Goal: Information Seeking & Learning: Learn about a topic

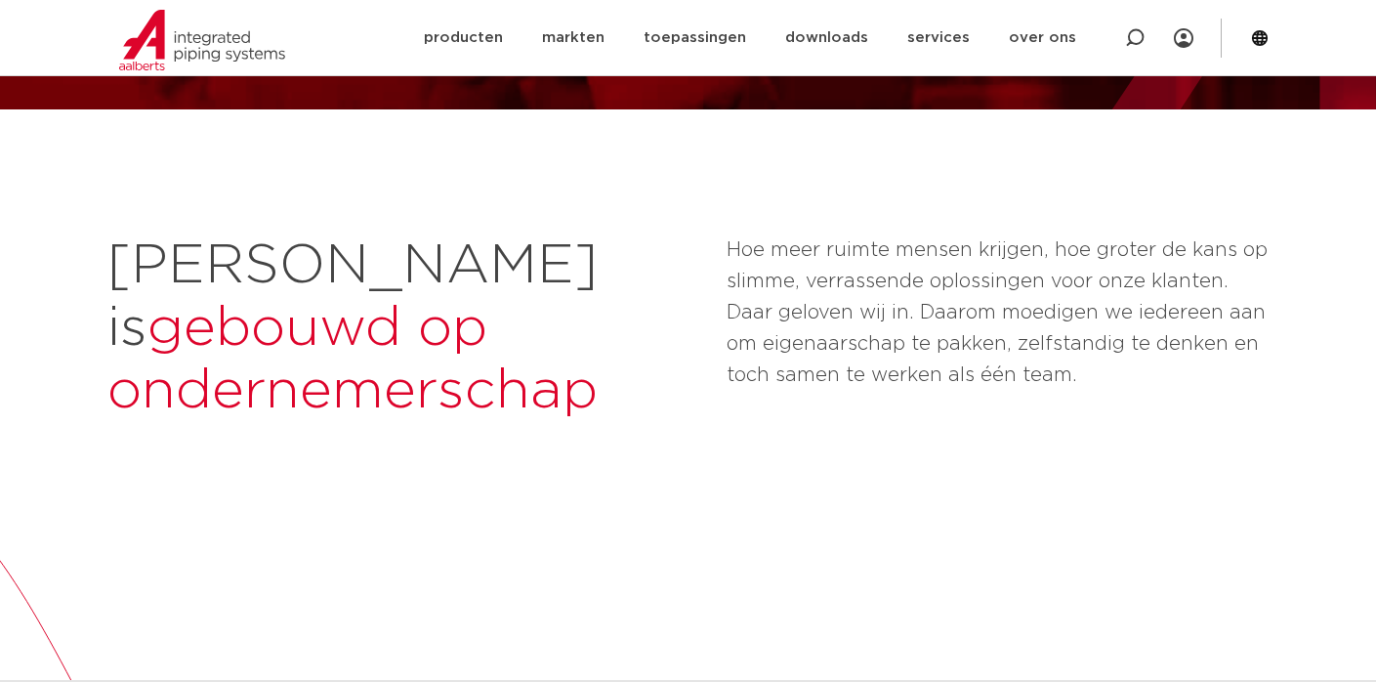
scroll to position [194, 0]
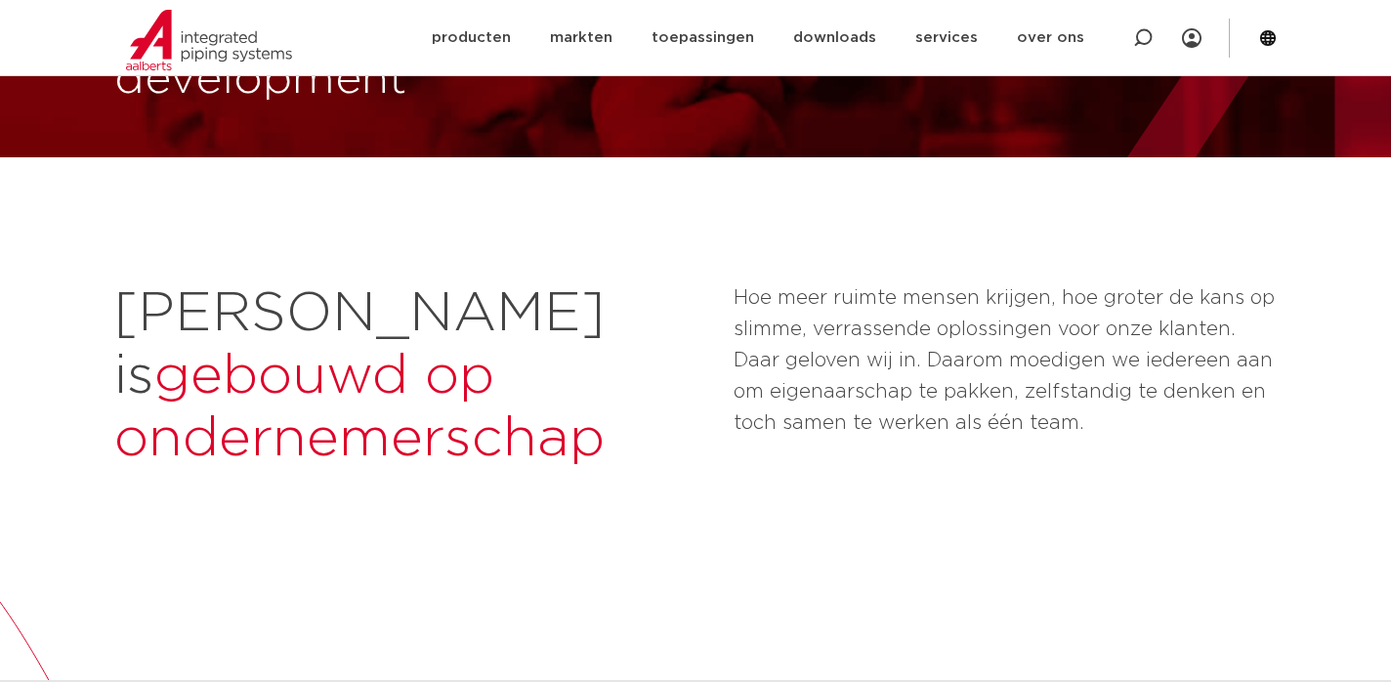
scroll to position [155, 0]
